Goal: Information Seeking & Learning: Check status

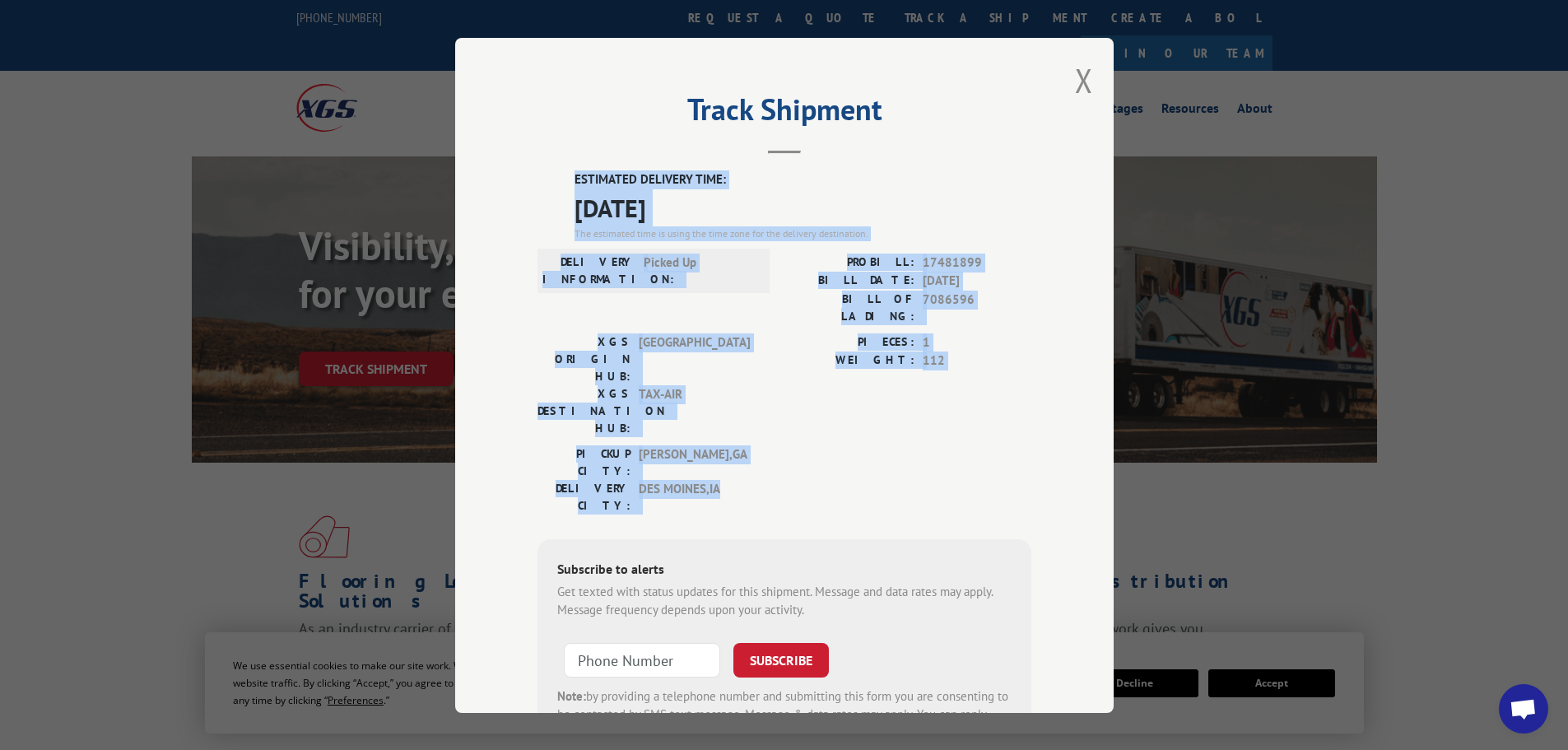
scroll to position [268, 0]
click at [1076, 83] on button "Close modal" at bounding box center [1084, 80] width 18 height 43
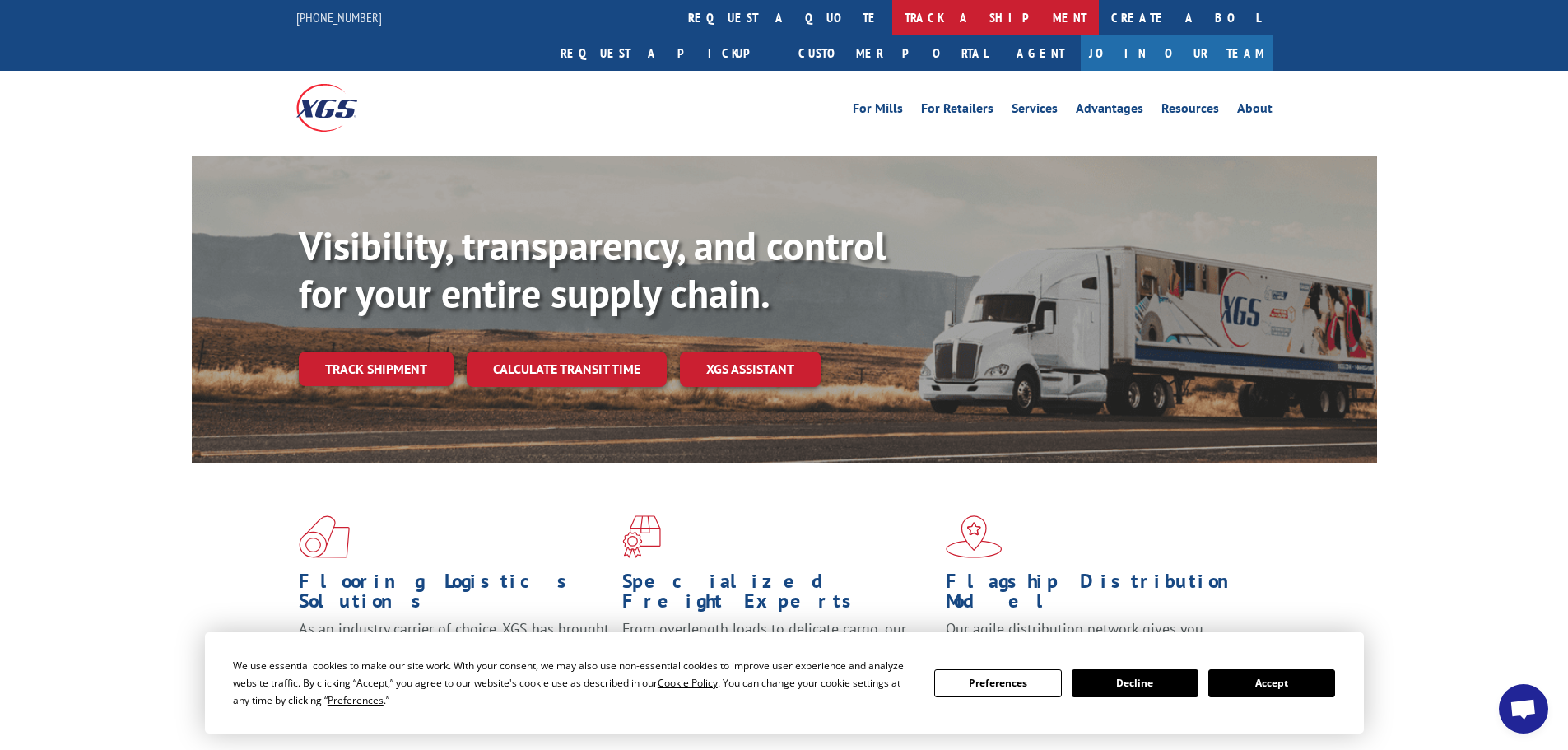
click at [893, 12] on link "track a shipment" at bounding box center [996, 17] width 207 height 36
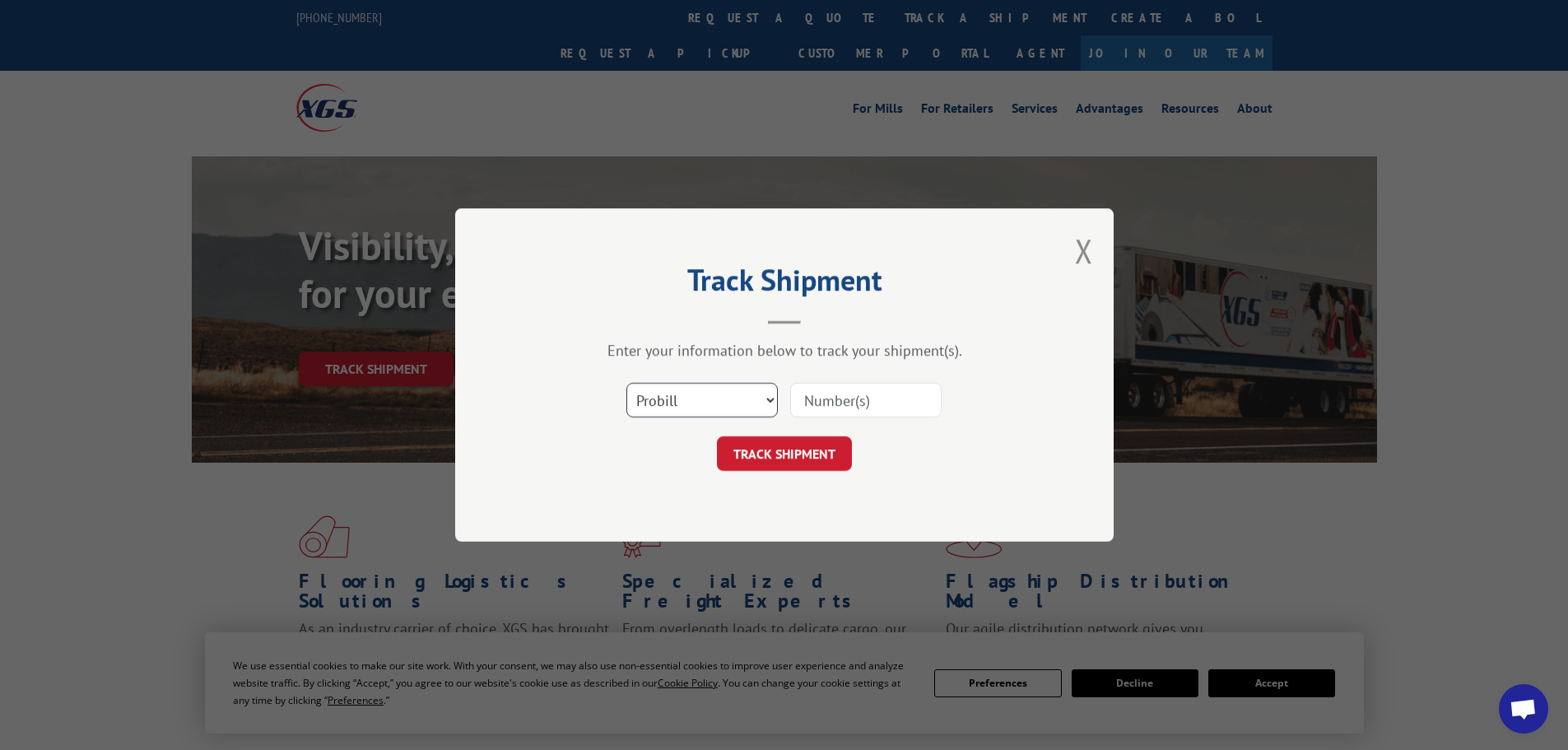
drag, startPoint x: 711, startPoint y: 409, endPoint x: 712, endPoint y: 417, distance: 8.1
click at [712, 417] on select "Select category... Probill BOL PO" at bounding box center [702, 400] width 151 height 35
select select "bol"
click at [627, 382] on select "Select category... Probill BOL PO" at bounding box center [702, 400] width 151 height 35
paste input "5560203"
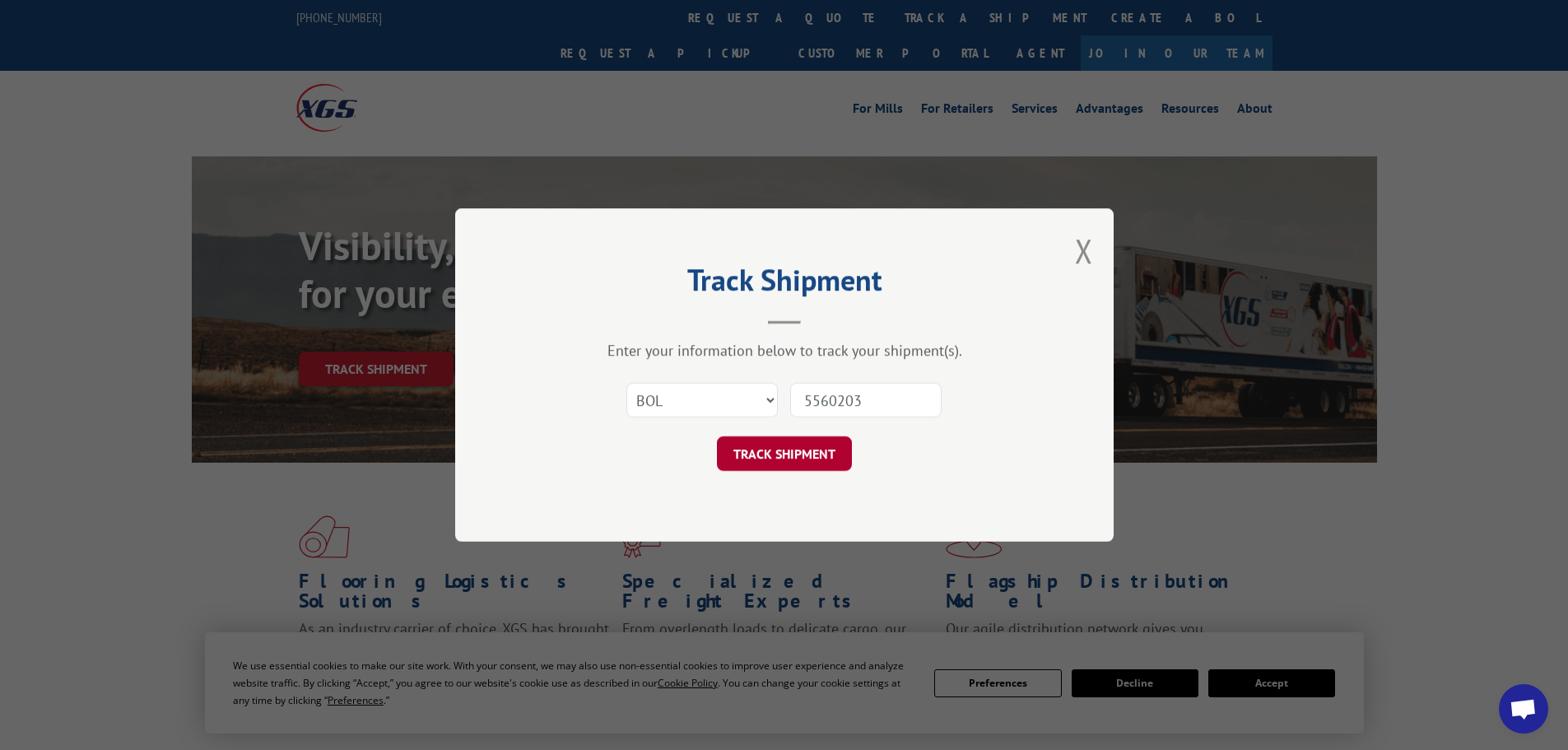
type input "5560203"
click at [756, 448] on button "TRACK SHIPMENT" at bounding box center [784, 454] width 135 height 35
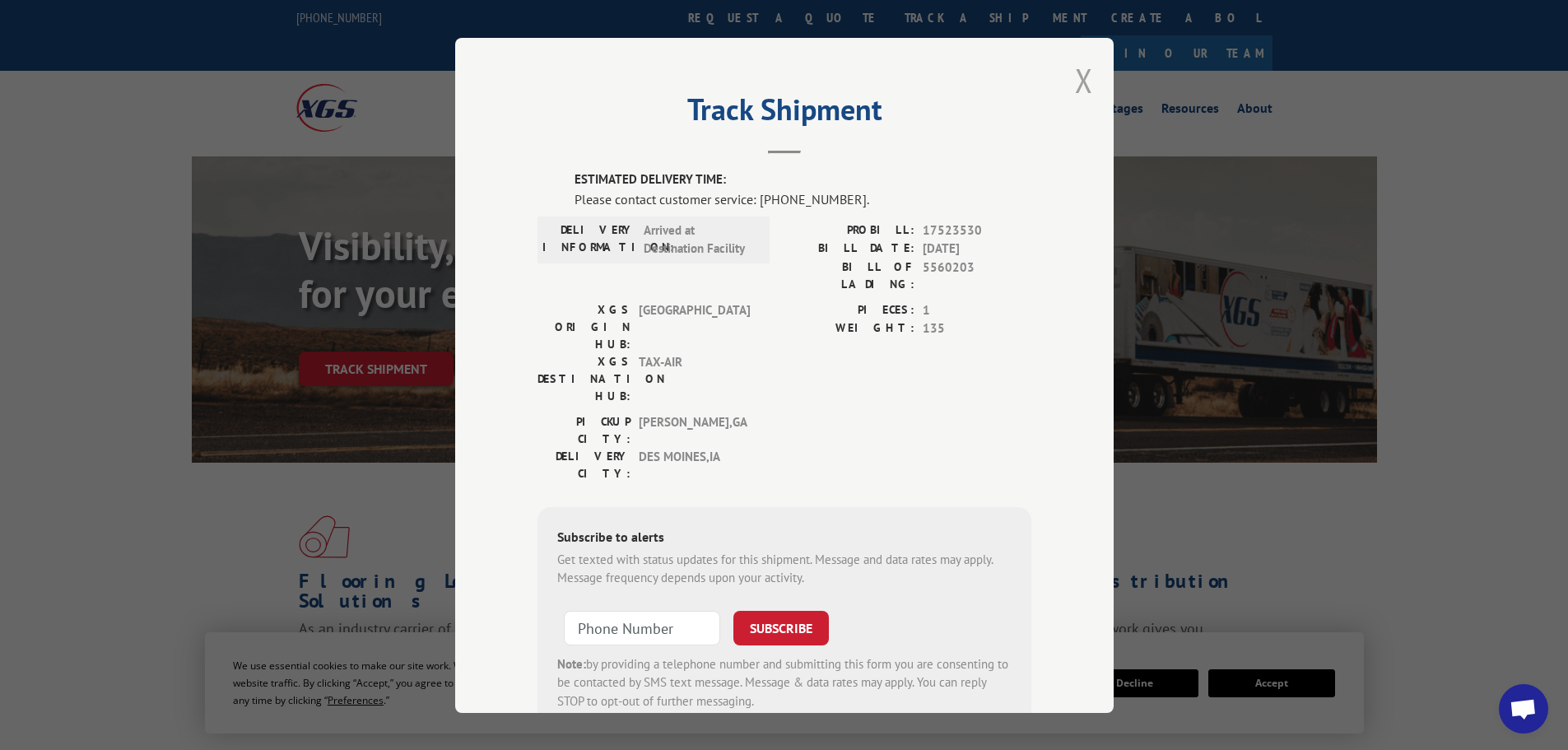
click at [1079, 85] on button "Close modal" at bounding box center [1084, 80] width 18 height 43
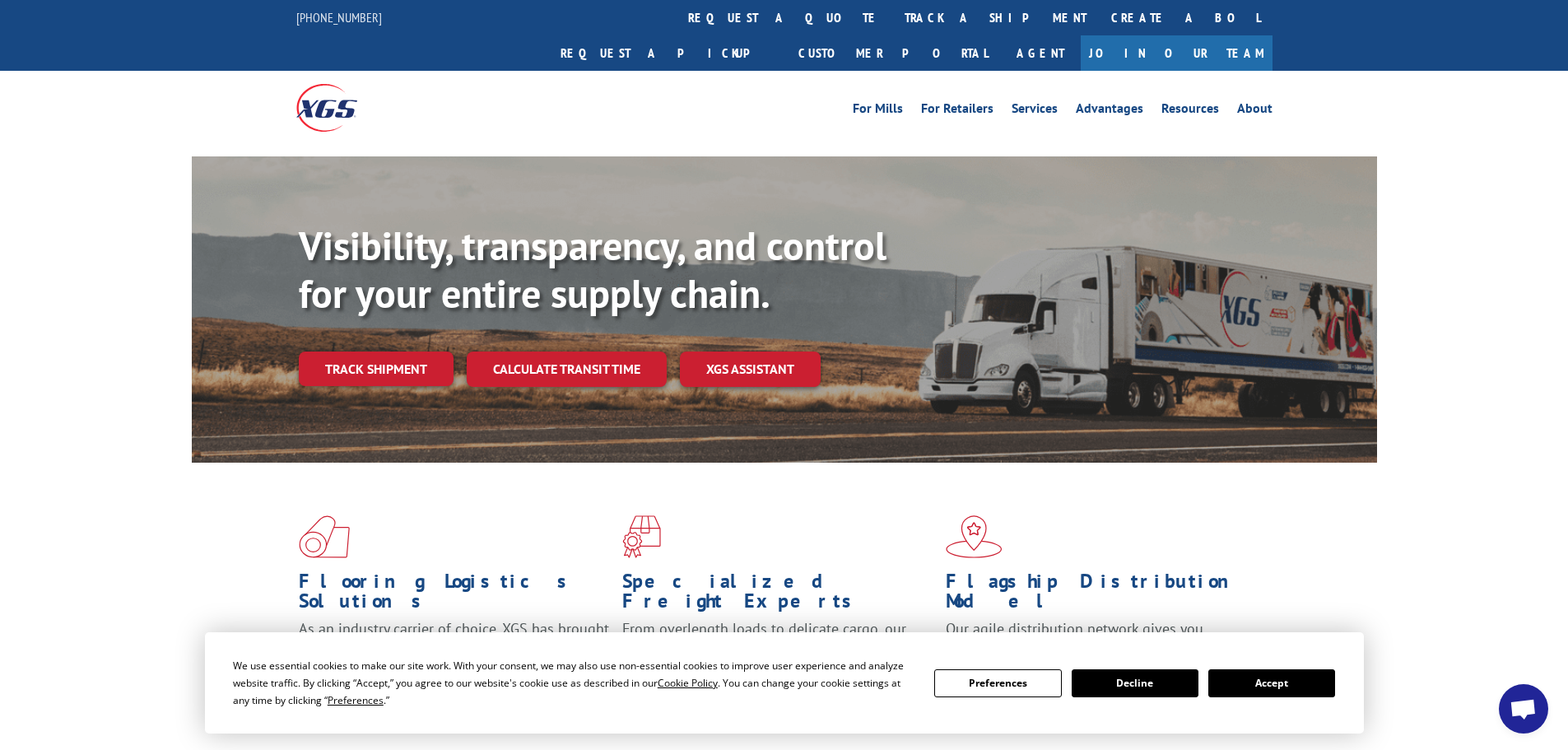
drag, startPoint x: 720, startPoint y: 16, endPoint x: 716, endPoint y: 30, distance: 14.6
click at [893, 16] on link "track a shipment" at bounding box center [996, 17] width 207 height 36
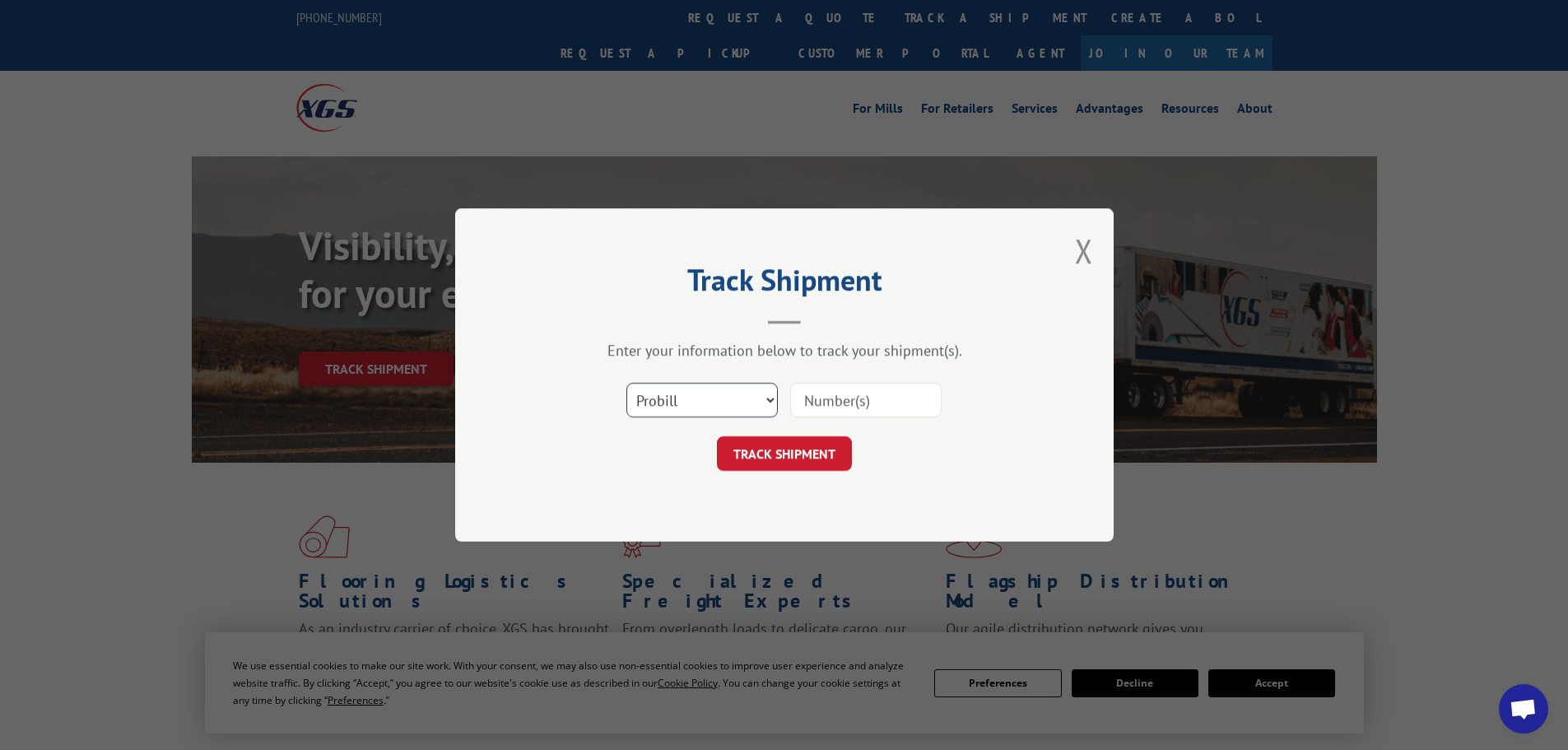
drag, startPoint x: 703, startPoint y: 398, endPoint x: 697, endPoint y: 416, distance: 19.0
click at [703, 398] on select "Select category... Probill BOL PO" at bounding box center [702, 400] width 151 height 35
select select "bol"
click at [627, 382] on select "Select category... Probill BOL PO" at bounding box center [702, 400] width 151 height 35
paste input "7069563"
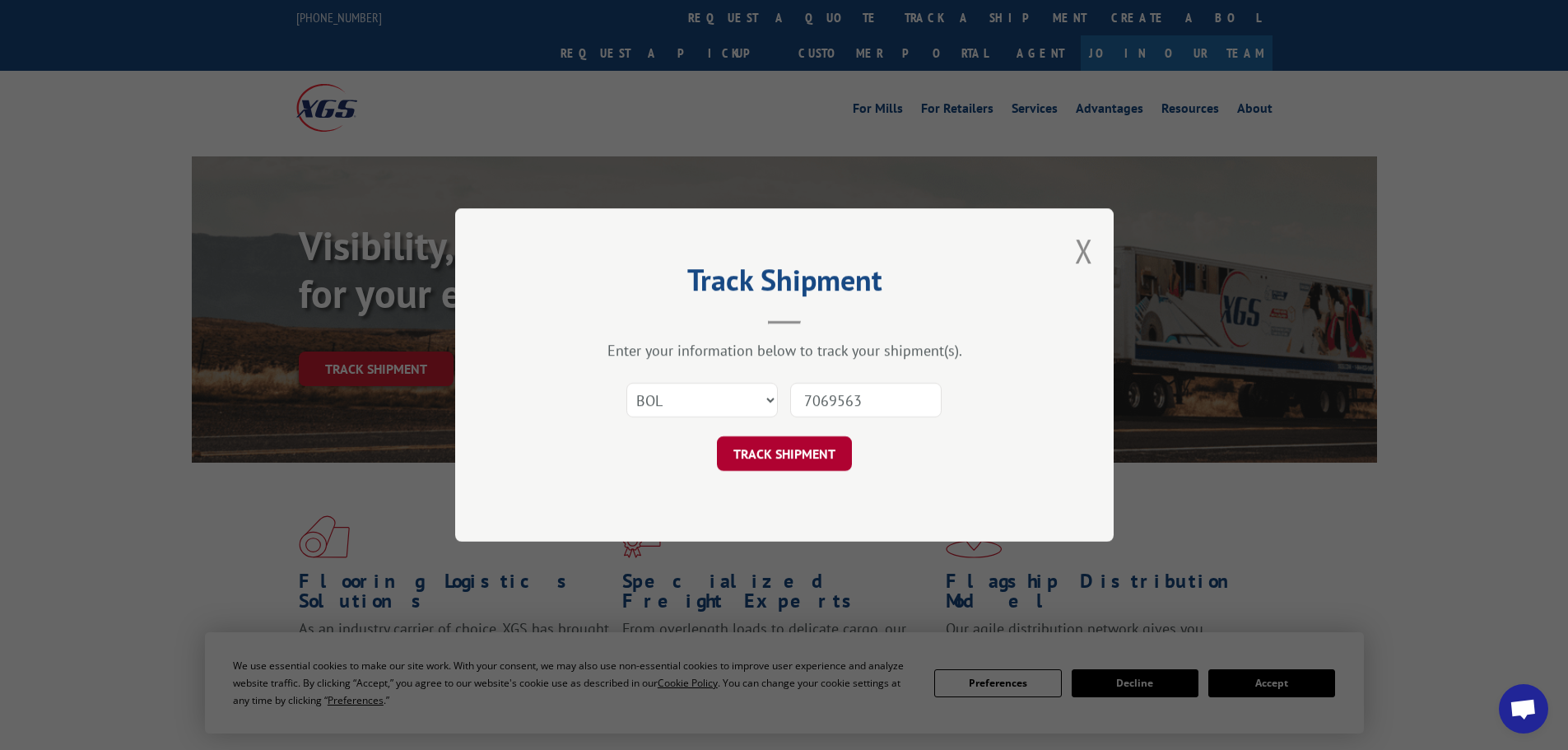
type input "7069563"
click at [781, 447] on button "TRACK SHIPMENT" at bounding box center [784, 454] width 135 height 35
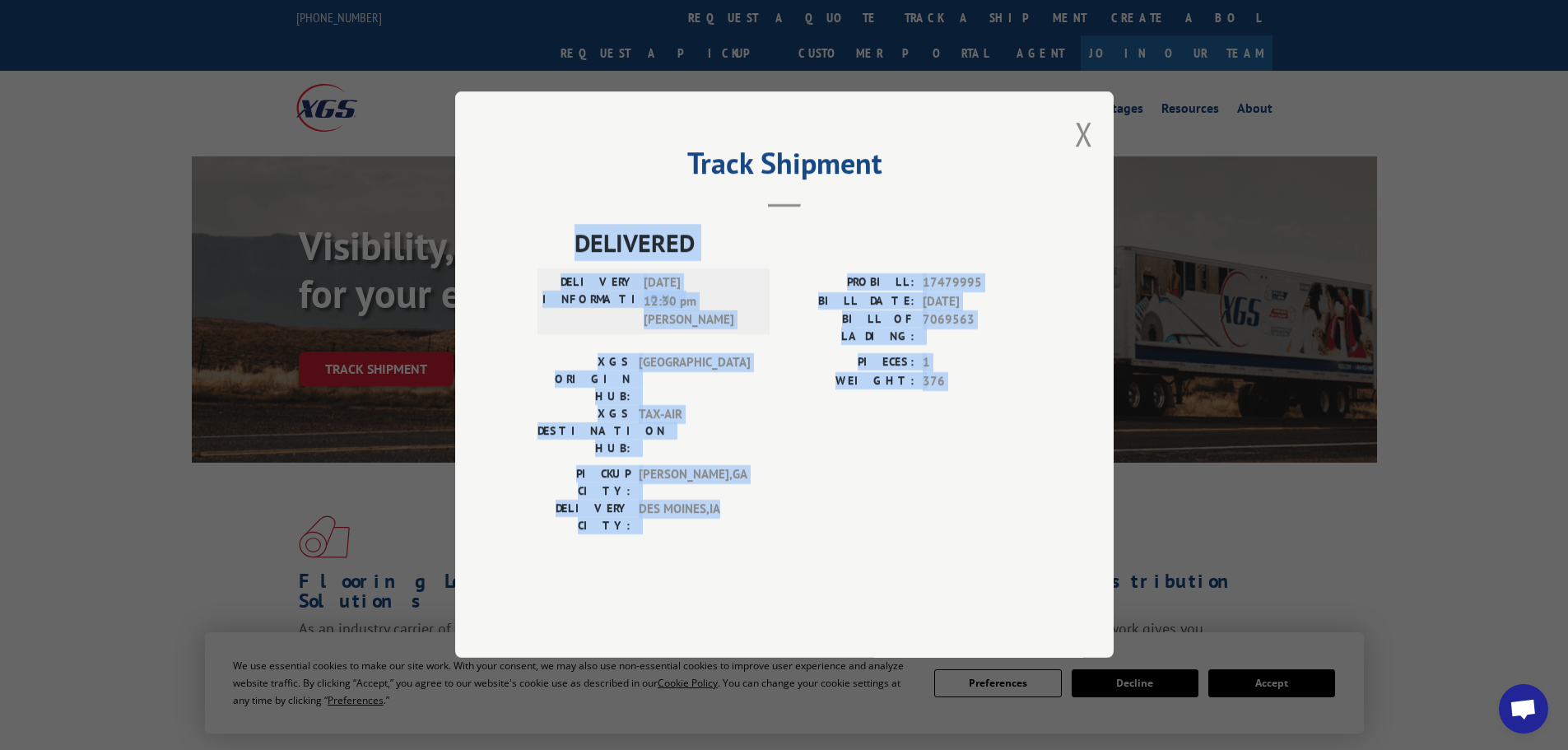
drag, startPoint x: 730, startPoint y: 481, endPoint x: 552, endPoint y: 277, distance: 270.7
click at [552, 277] on div "DELIVERED DELIVERY INFORMATION: [DATE] 12:30 pm [PERSON_NAME] PROBILL: 17479995…" at bounding box center [784, 384] width 494 height 318
copy div "DELIVERED DELIVERY INFORMATION: [DATE] 12:30 pm [PERSON_NAME] PROBILL: 17479995…"
click at [1092, 156] on button "Close modal" at bounding box center [1084, 134] width 18 height 43
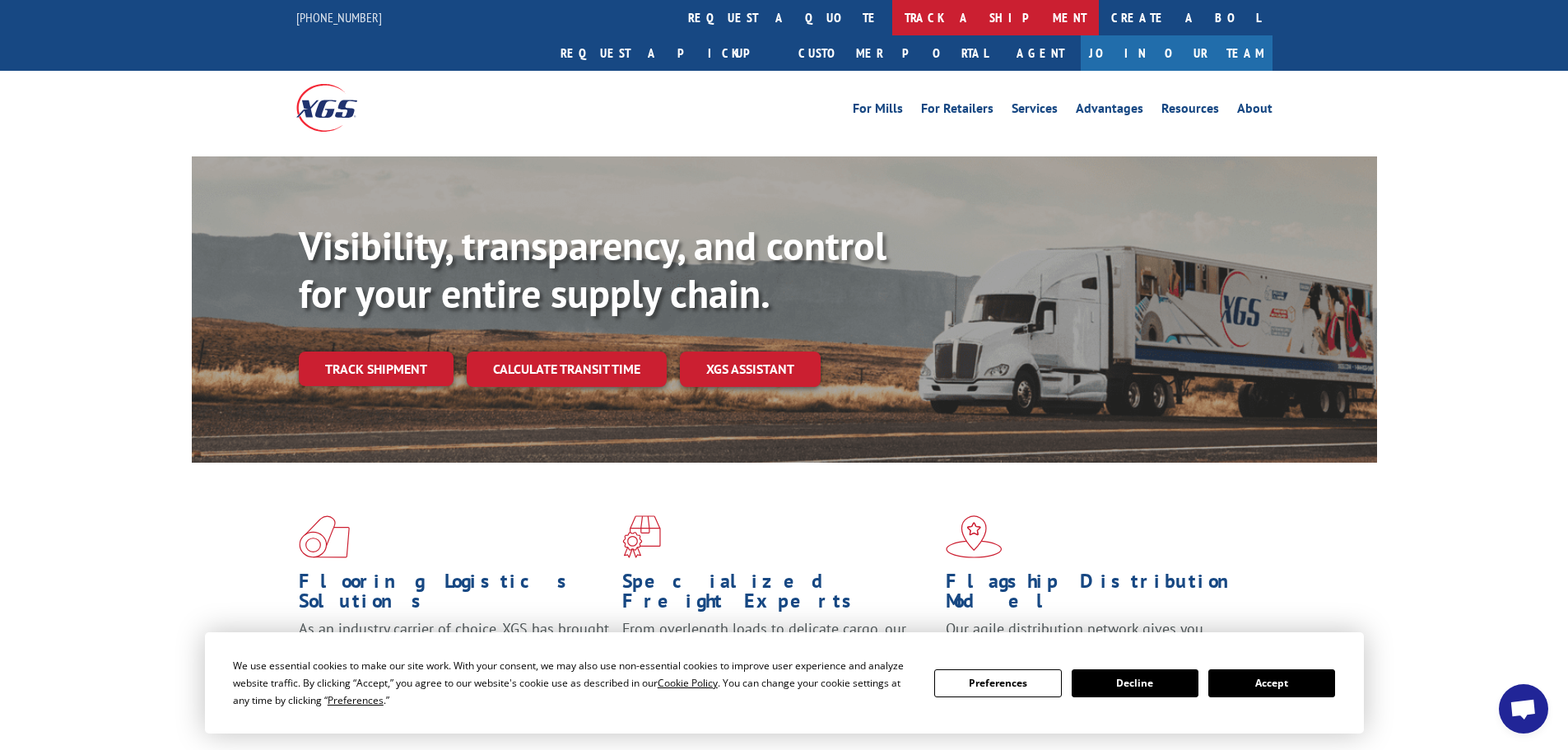
drag, startPoint x: 706, startPoint y: 22, endPoint x: 710, endPoint y: 48, distance: 26.3
click at [893, 23] on link "track a shipment" at bounding box center [996, 17] width 207 height 36
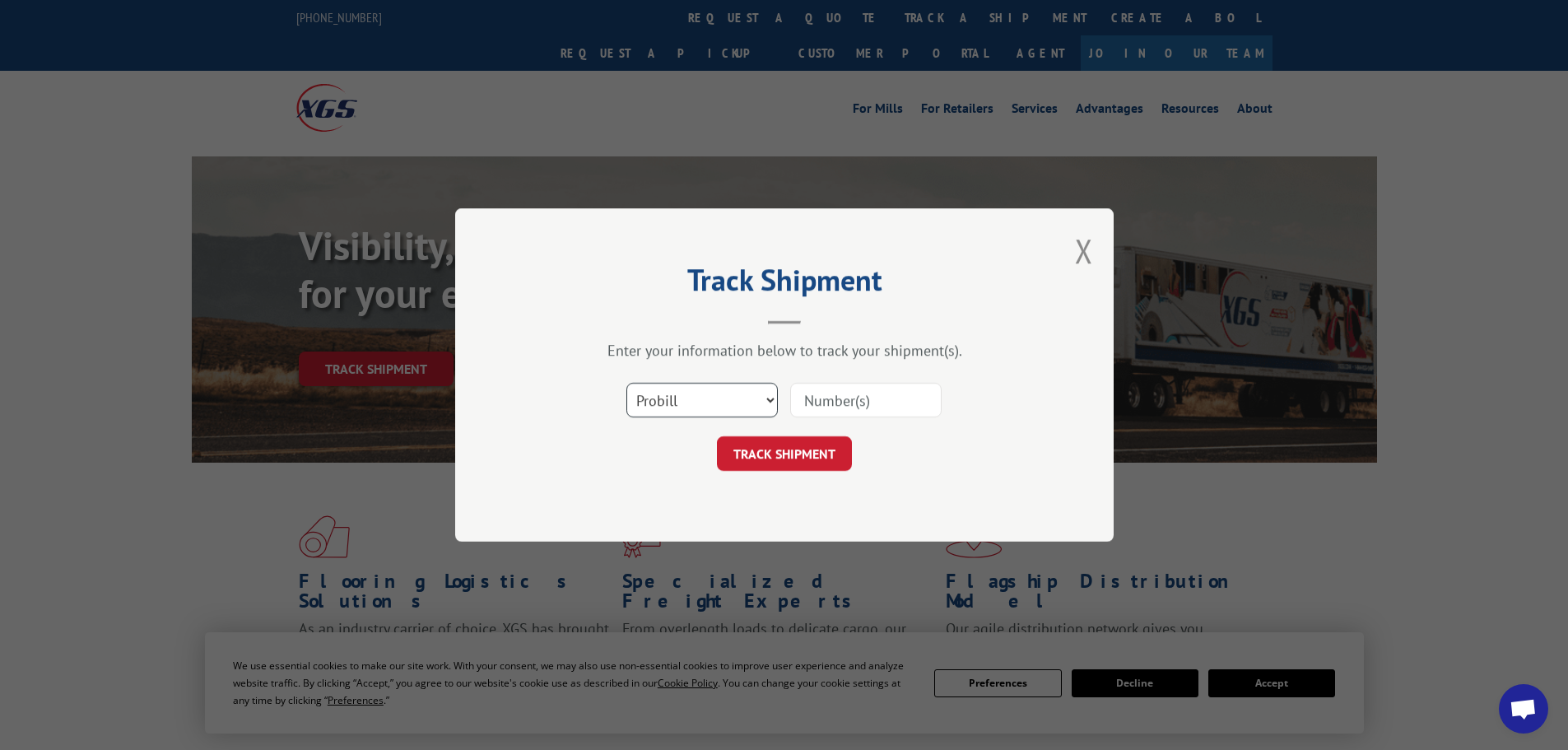
drag, startPoint x: 707, startPoint y: 392, endPoint x: 703, endPoint y: 407, distance: 15.5
click at [707, 397] on select "Select category... Probill BOL PO" at bounding box center [702, 400] width 151 height 35
select select "bol"
click at [627, 382] on select "Select category... Probill BOL PO" at bounding box center [702, 400] width 151 height 35
click at [892, 400] on input at bounding box center [866, 400] width 151 height 35
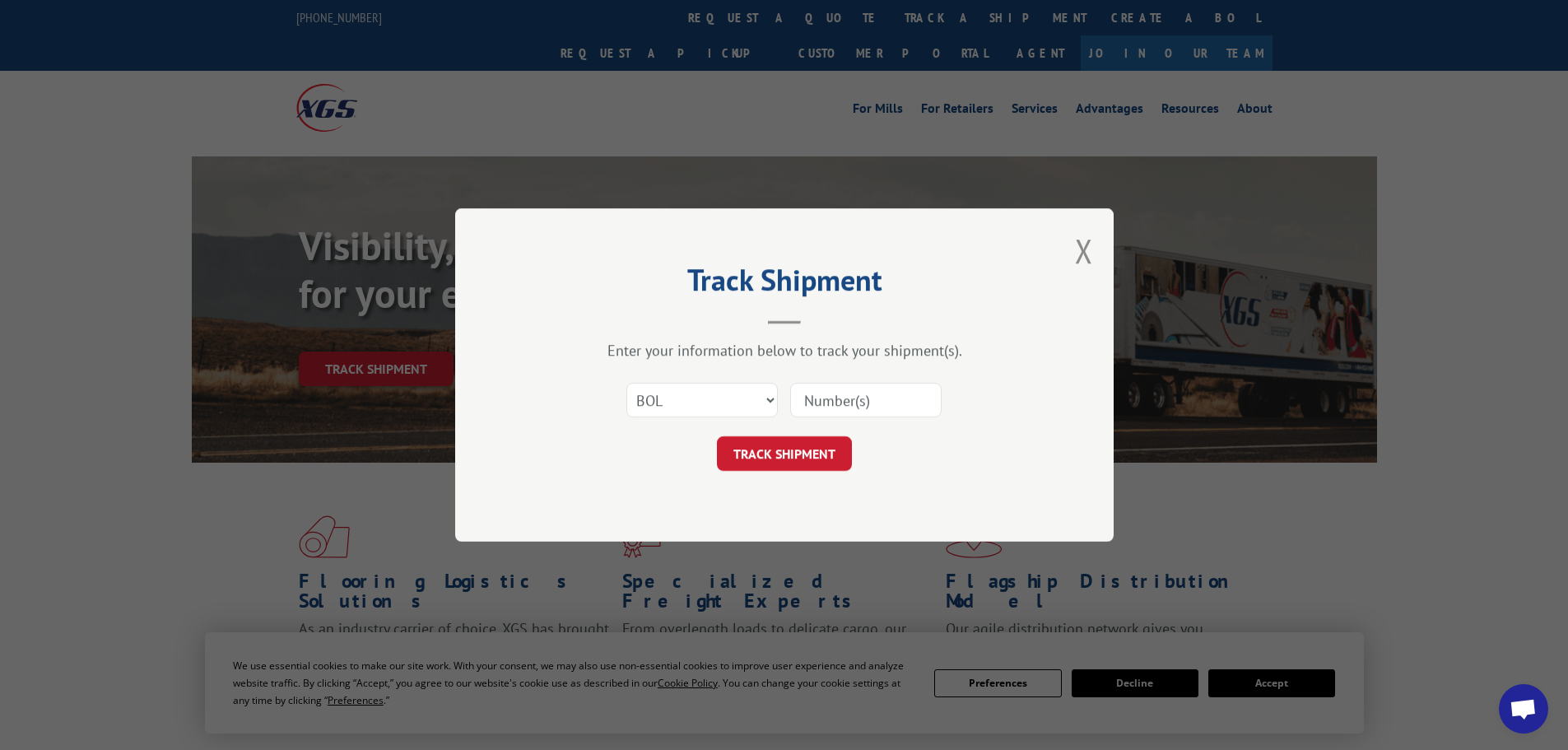
paste input "7074969"
type input "7074969"
click at [784, 448] on button "TRACK SHIPMENT" at bounding box center [784, 454] width 135 height 35
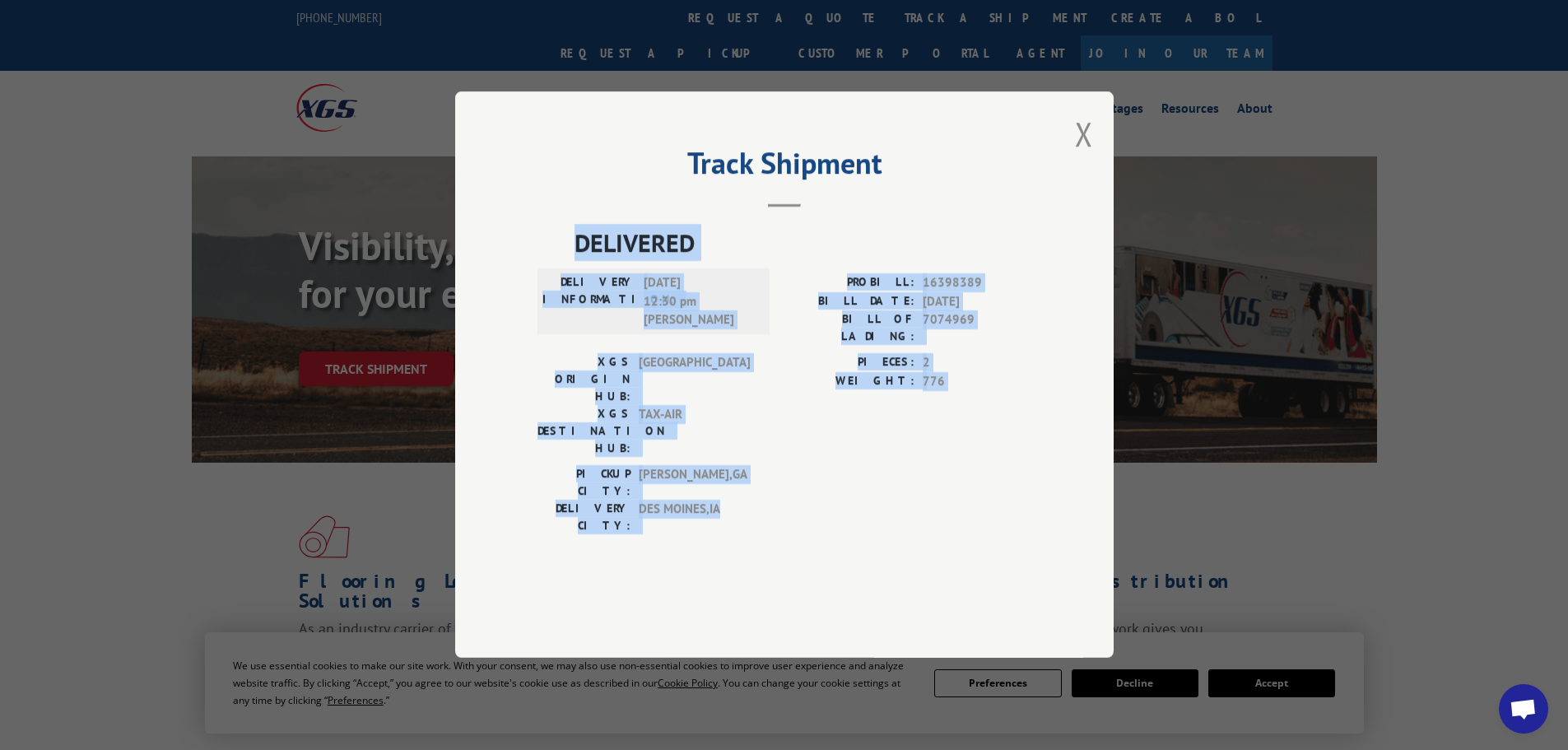
drag, startPoint x: 725, startPoint y: 483, endPoint x: 554, endPoint y: 286, distance: 260.9
click at [554, 286] on div "DELIVERED DELIVERY INFORMATION: [DATE] 12:30 pm [PERSON_NAME]: 16398389 BILL DA…" at bounding box center [784, 384] width 494 height 318
copy div "DELIVERED DELIVERY INFORMATION: [DATE] 12:30 pm [PERSON_NAME]: 16398389 BILL DA…"
drag, startPoint x: 1083, startPoint y: 182, endPoint x: 1033, endPoint y: 182, distance: 50.0
click at [1081, 156] on button "Close modal" at bounding box center [1084, 134] width 18 height 43
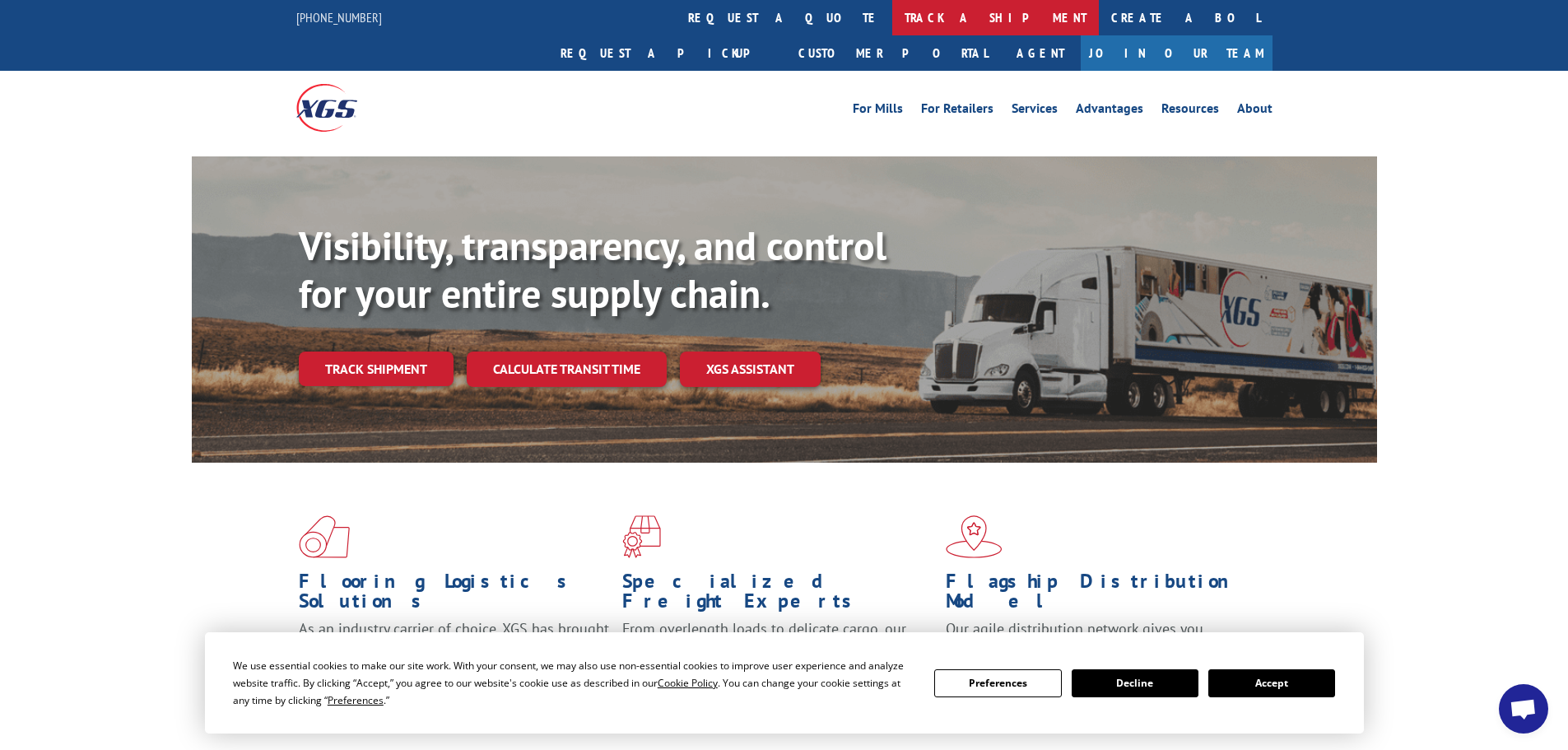
drag, startPoint x: 728, startPoint y: 15, endPoint x: 734, endPoint y: 129, distance: 114.2
click at [893, 17] on link "track a shipment" at bounding box center [996, 17] width 207 height 36
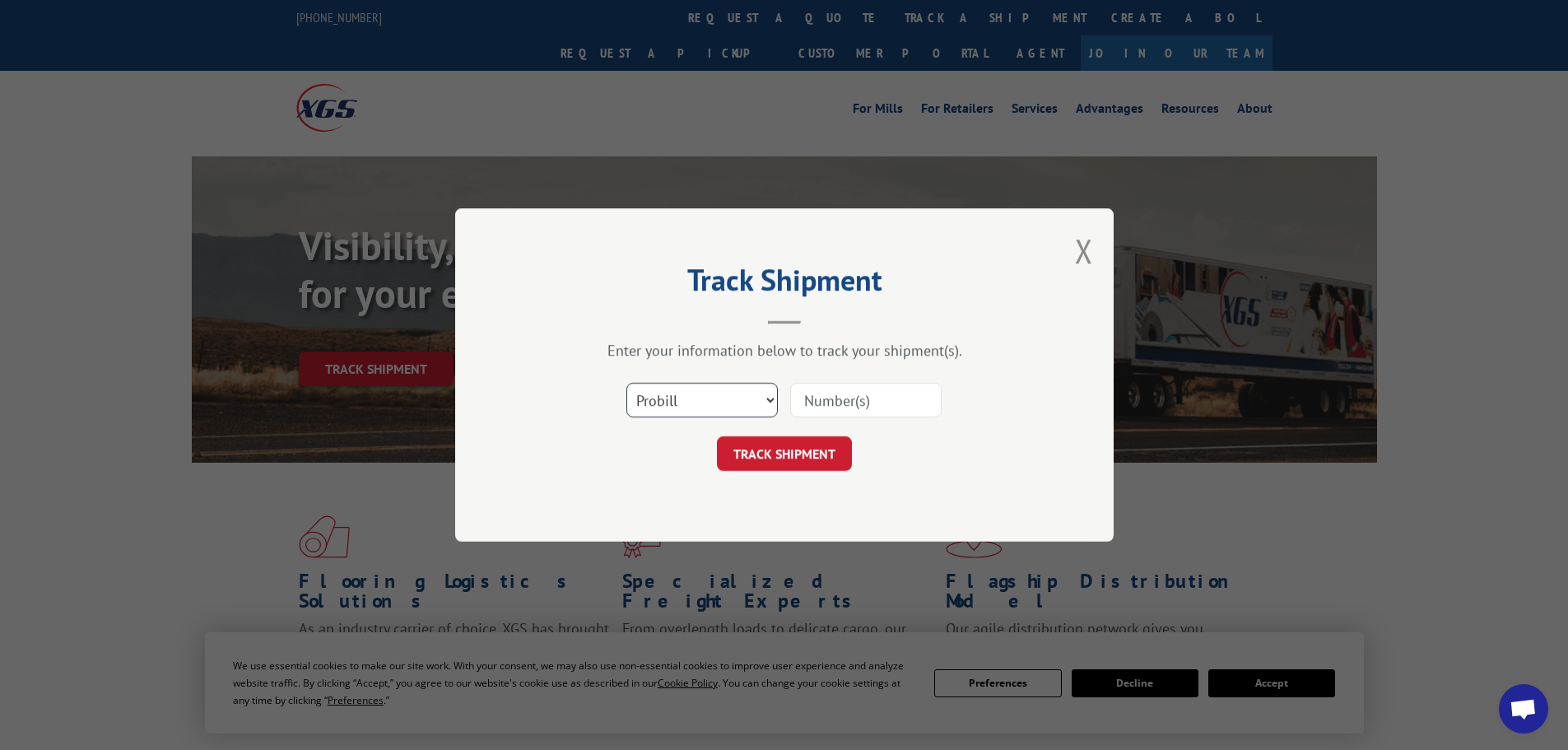
drag, startPoint x: 707, startPoint y: 410, endPoint x: 698, endPoint y: 415, distance: 10.3
click at [707, 410] on select "Select category... Probill BOL PO" at bounding box center [702, 400] width 151 height 35
select select "bol"
click at [627, 382] on select "Select category... Probill BOL PO" at bounding box center [702, 400] width 151 height 35
paste input "7080240"
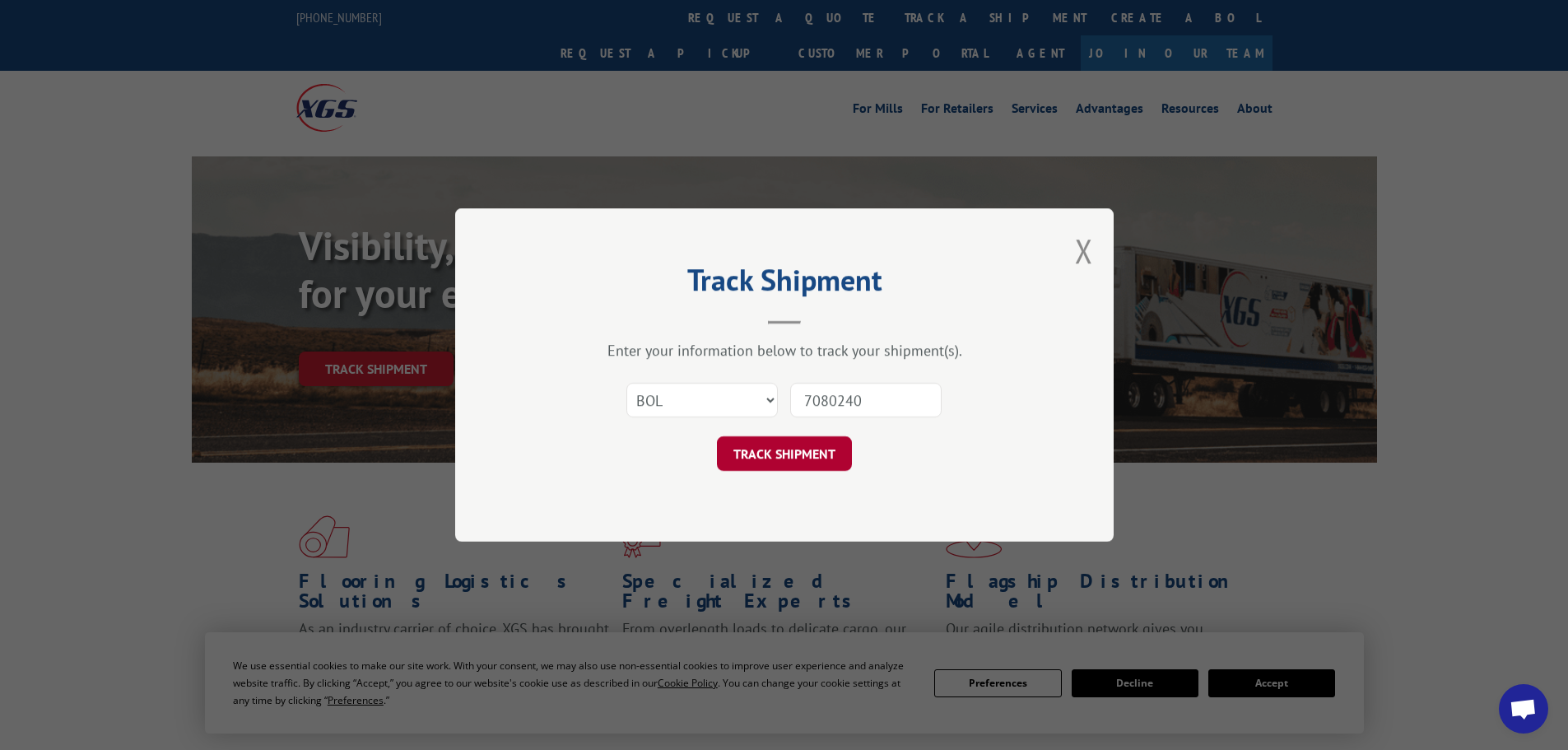
type input "7080240"
drag, startPoint x: 767, startPoint y: 449, endPoint x: 761, endPoint y: 458, distance: 10.8
click at [766, 452] on button "TRACK SHIPMENT" at bounding box center [784, 454] width 135 height 35
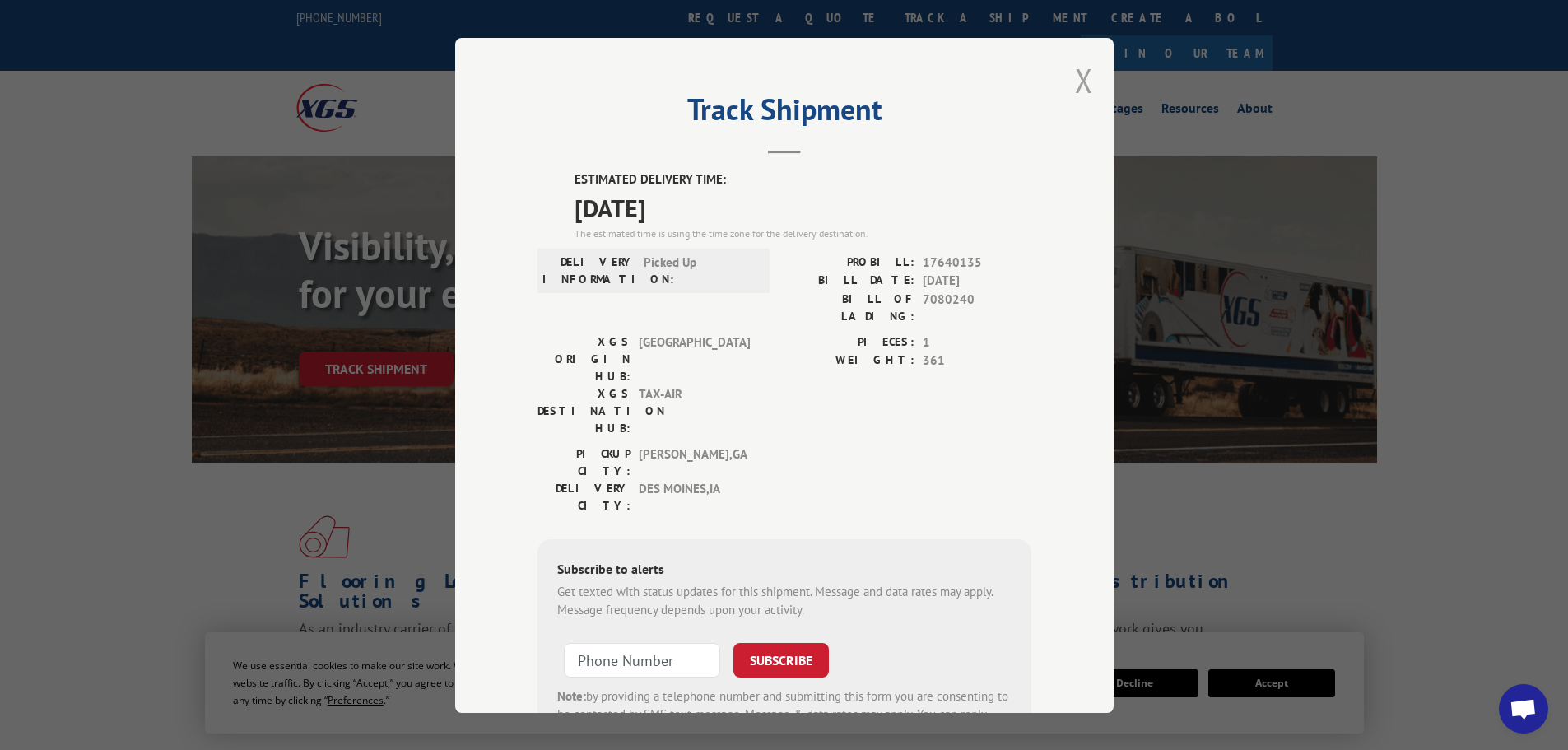
click at [1075, 83] on button "Close modal" at bounding box center [1084, 80] width 18 height 43
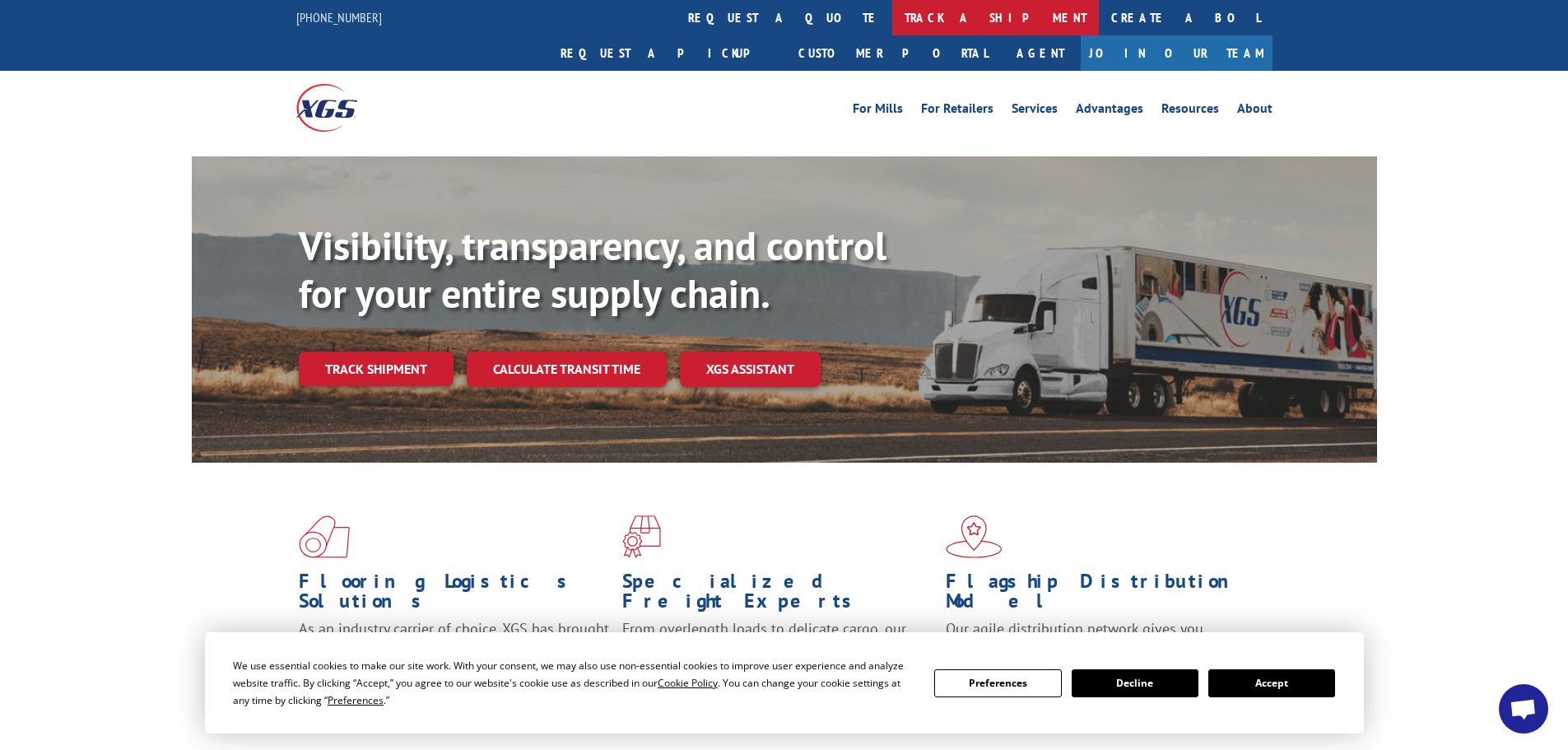
click at [893, 17] on link "track a shipment" at bounding box center [996, 17] width 207 height 36
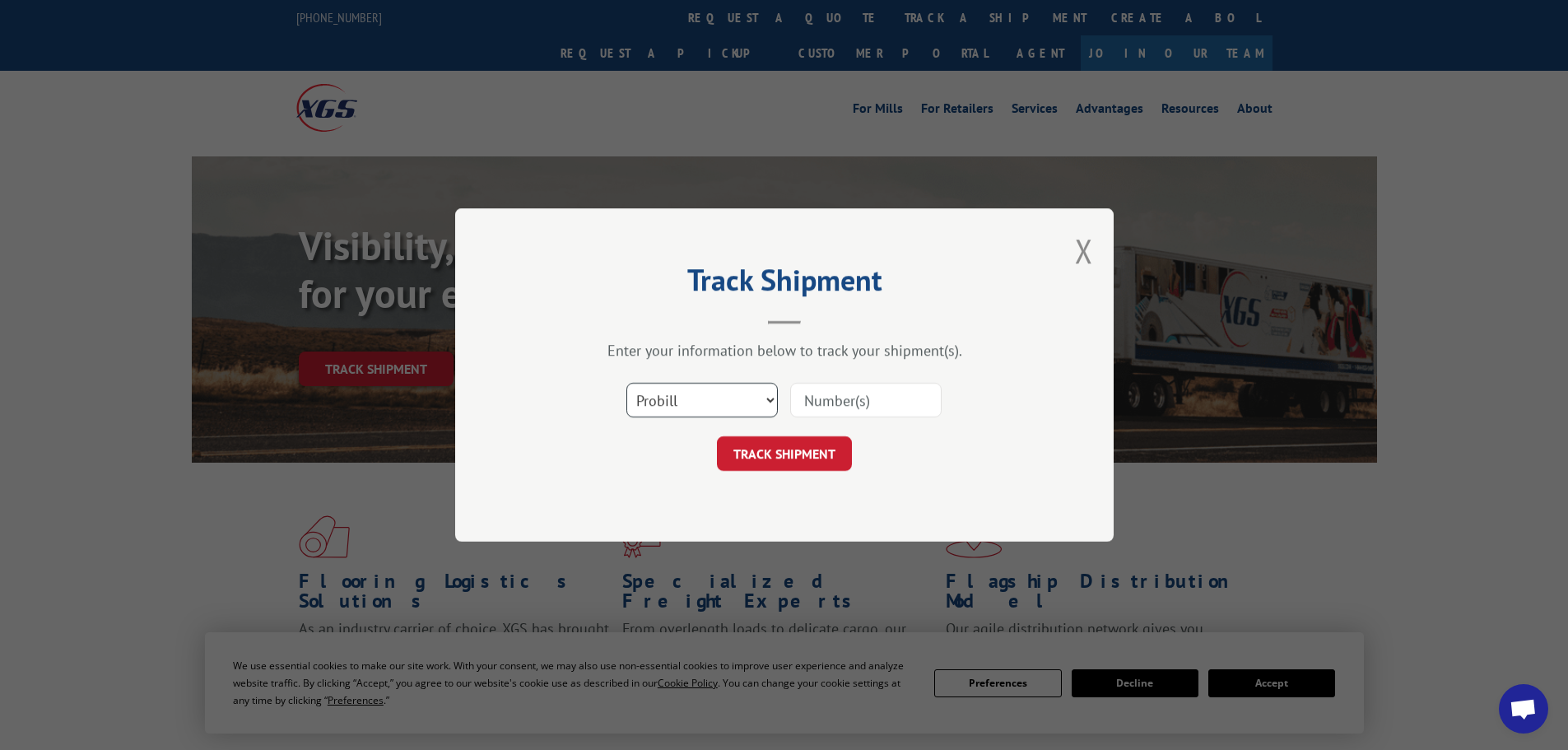
drag, startPoint x: 729, startPoint y: 402, endPoint x: 721, endPoint y: 415, distance: 15.3
click at [728, 403] on select "Select category... Probill BOL PO" at bounding box center [702, 400] width 151 height 35
select select "bol"
click at [627, 382] on select "Select category... Probill BOL PO" at bounding box center [702, 400] width 151 height 35
paste input "477370"
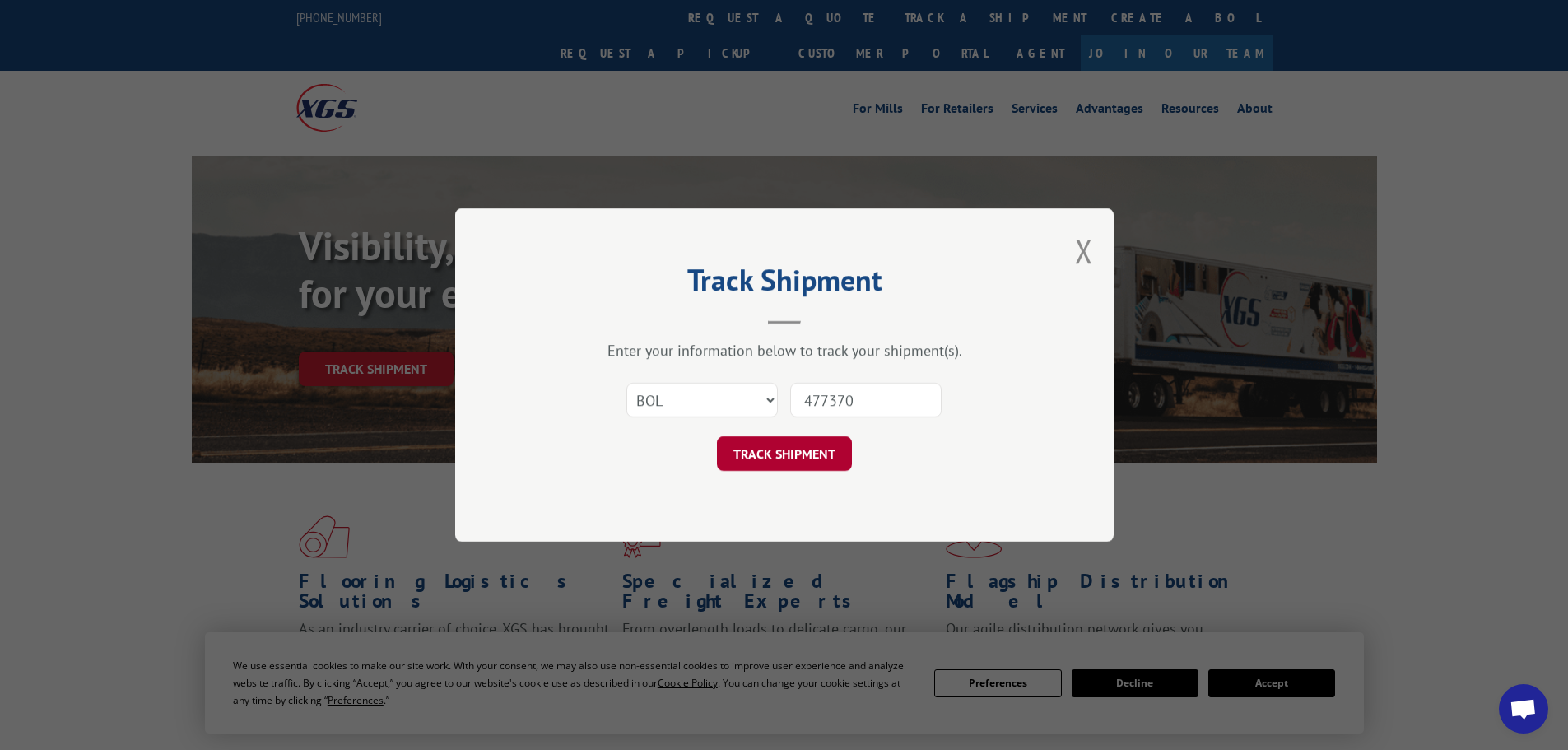
type input "477370"
click at [754, 461] on button "TRACK SHIPMENT" at bounding box center [784, 454] width 135 height 35
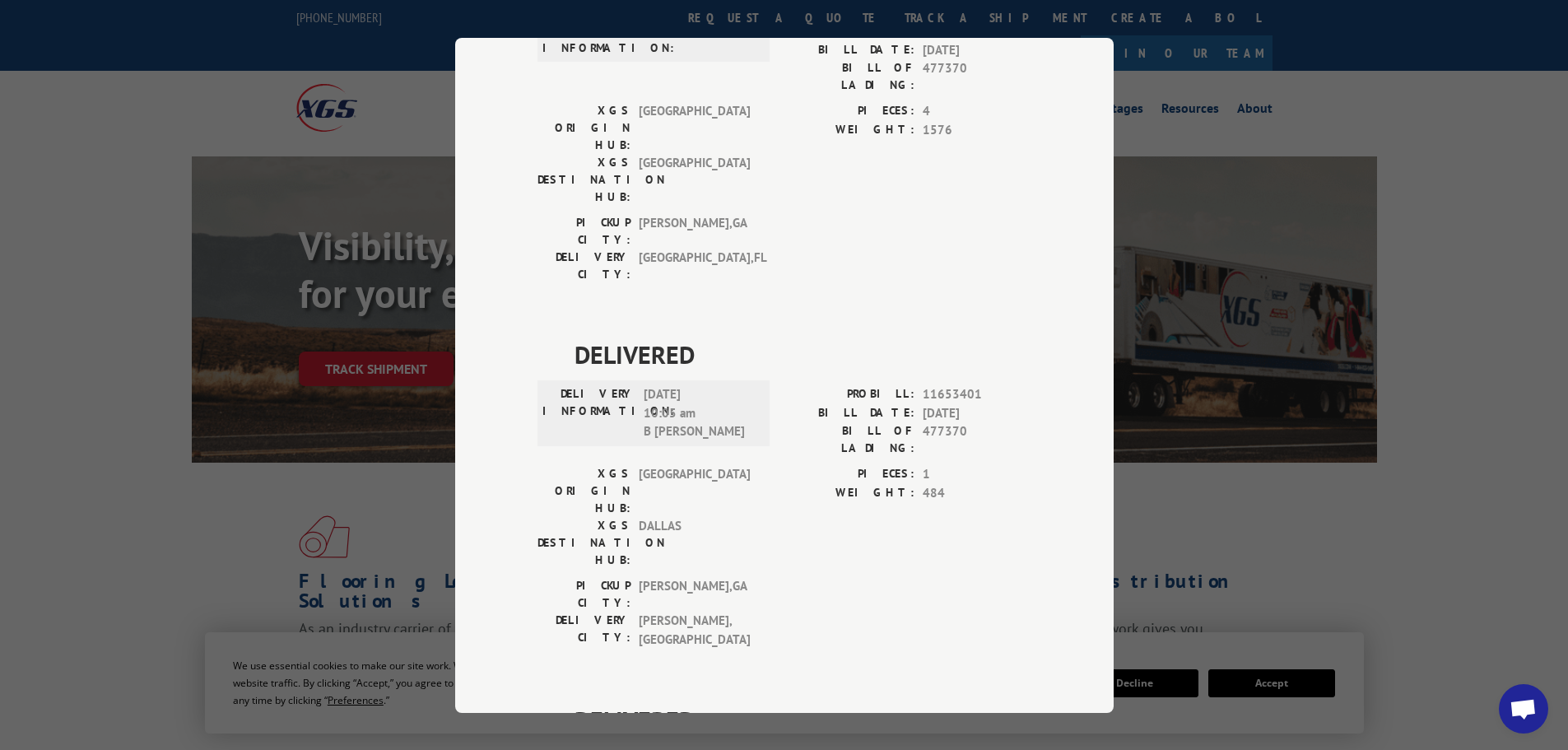
scroll to position [140, 0]
